Goal: Task Accomplishment & Management: Manage account settings

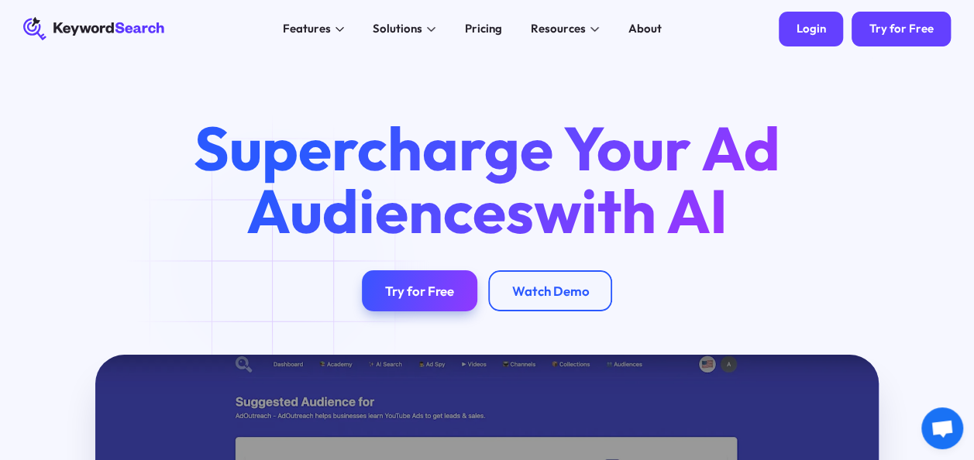
click at [814, 31] on div "Login" at bounding box center [809, 29] width 29 height 15
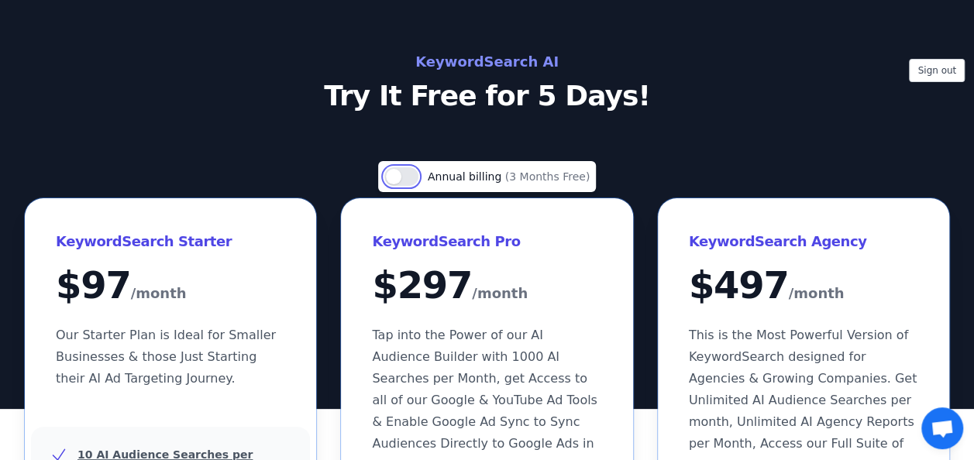
click at [418, 179] on button "Use setting" at bounding box center [401, 176] width 34 height 19
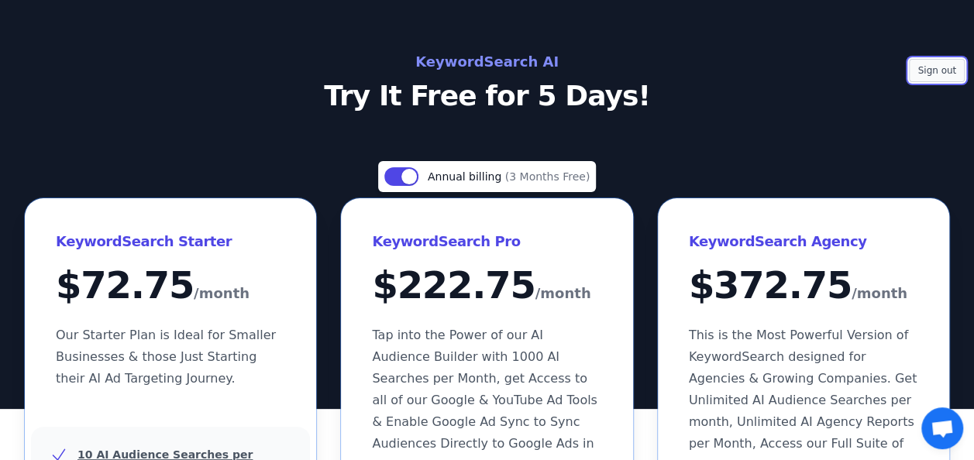
click at [926, 77] on button "Sign out" at bounding box center [937, 70] width 56 height 23
